Goal: Find specific page/section: Find specific page/section

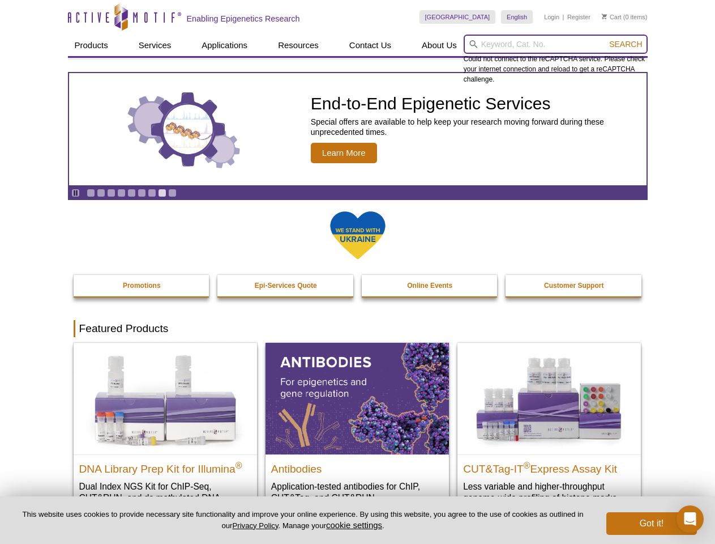
click at [555, 44] on input "search" at bounding box center [556, 44] width 184 height 19
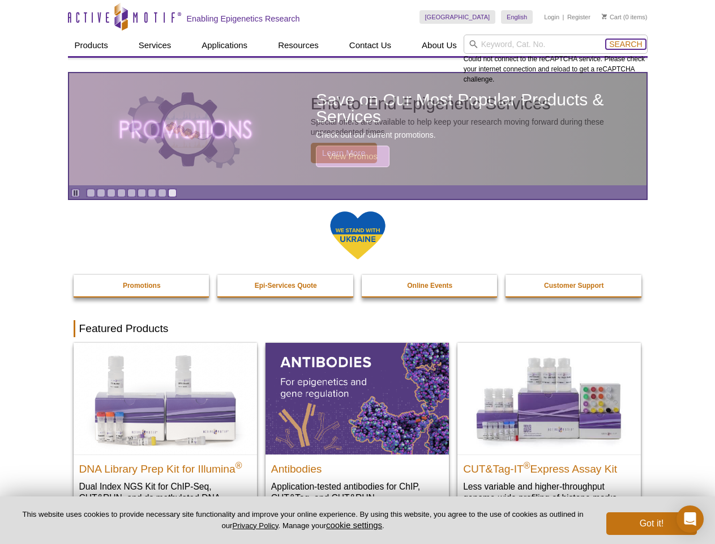
click at [626, 44] on span "Search" at bounding box center [625, 44] width 33 height 9
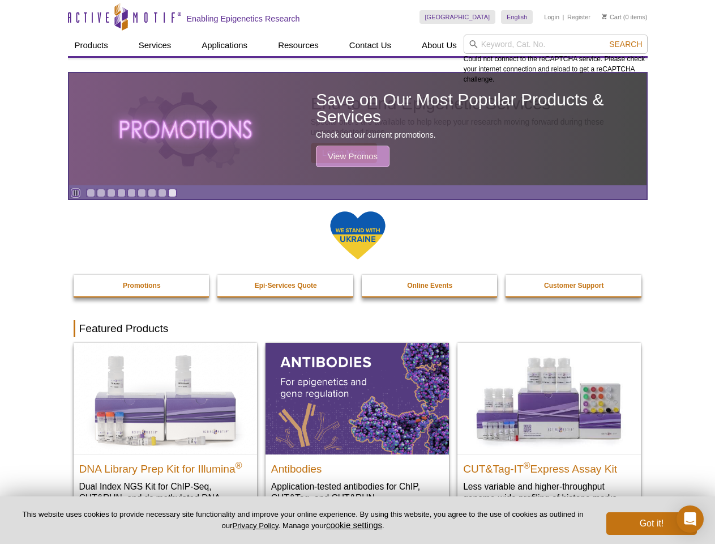
click at [75, 192] on icon "Pause" at bounding box center [75, 192] width 7 height 7
click at [91, 192] on link "Go to slide 1" at bounding box center [91, 193] width 8 height 8
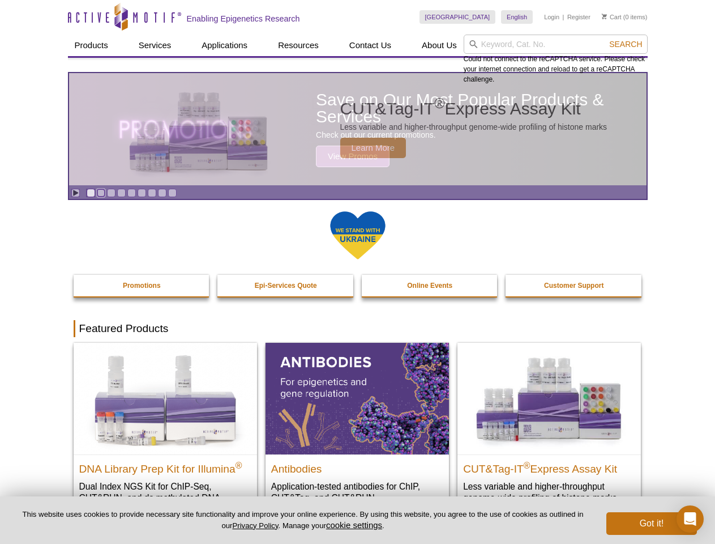
click at [101, 192] on link "Go to slide 2" at bounding box center [101, 193] width 8 height 8
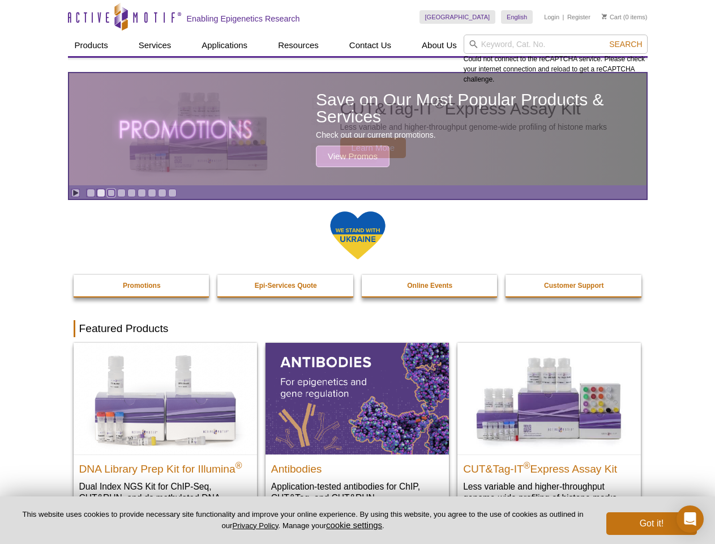
click at [111, 192] on link "Go to slide 3" at bounding box center [111, 193] width 8 height 8
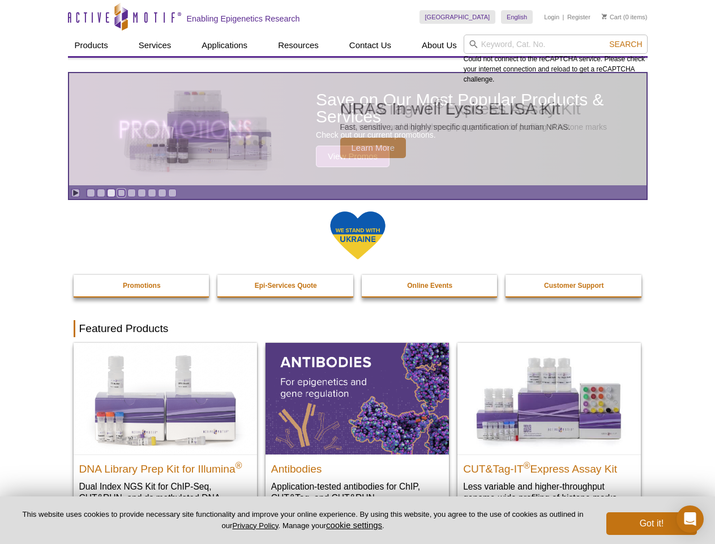
click at [121, 192] on link "Go to slide 4" at bounding box center [121, 193] width 8 height 8
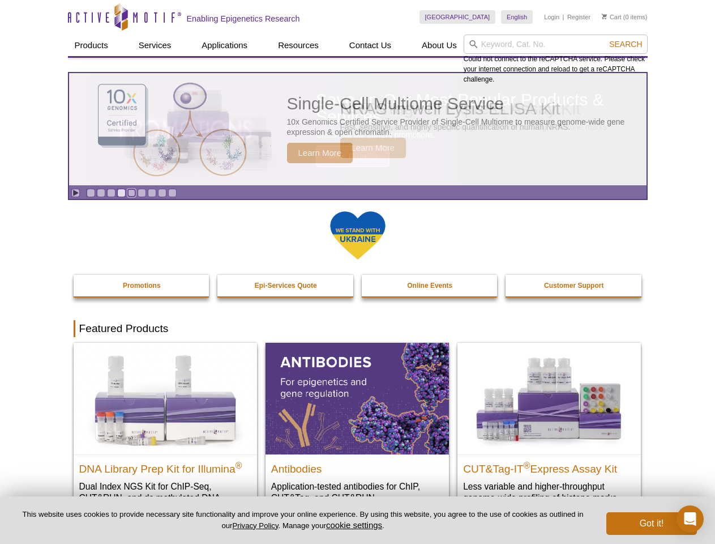
click at [131, 192] on link "Go to slide 5" at bounding box center [131, 193] width 8 height 8
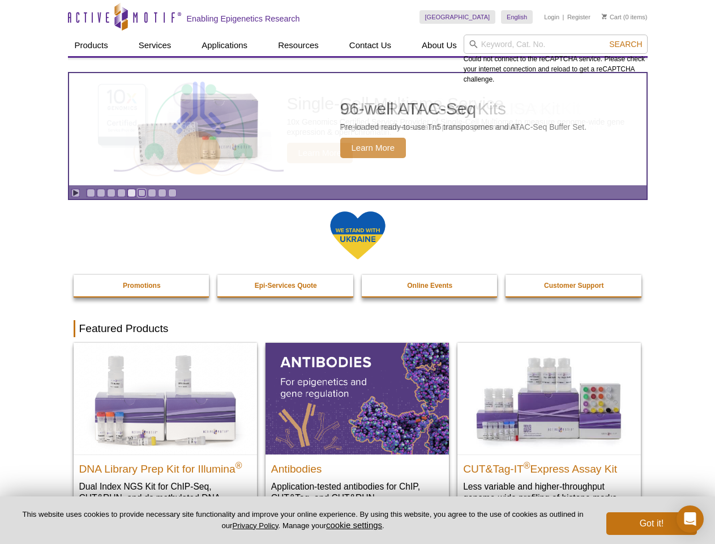
click at [142, 192] on link "Go to slide 6" at bounding box center [142, 193] width 8 height 8
click at [152, 192] on link "Go to slide 7" at bounding box center [152, 193] width 8 height 8
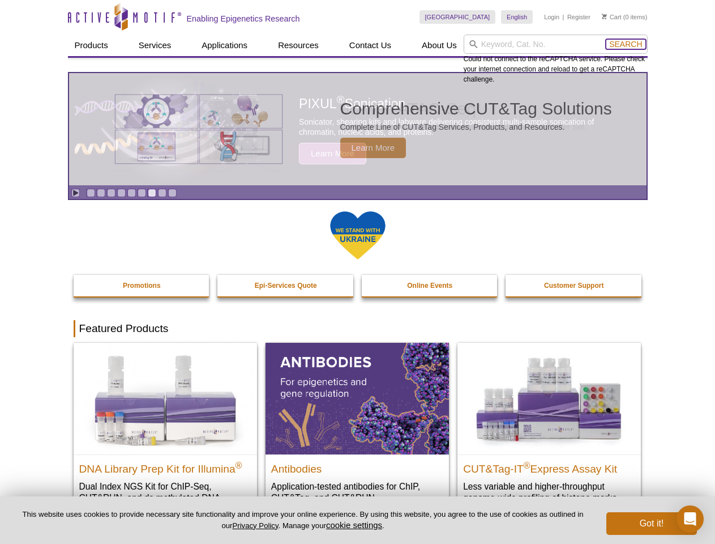
click at [626, 44] on span "Search" at bounding box center [625, 44] width 33 height 9
